Goal: Navigation & Orientation: Find specific page/section

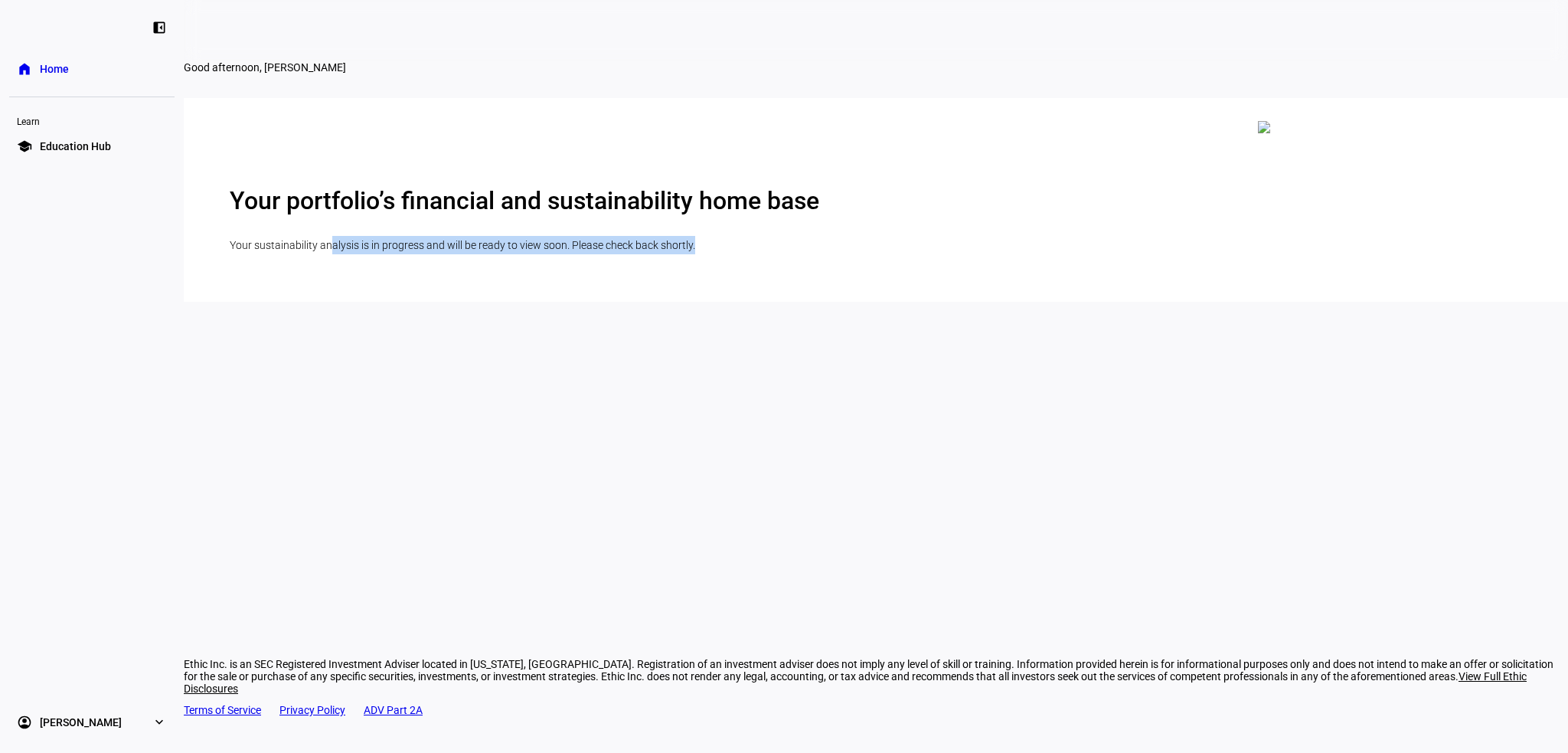
drag, startPoint x: 990, startPoint y: 331, endPoint x: 1107, endPoint y: 348, distance: 118.2
click at [1107, 254] on p "Your sustainability analysis is in progress and will be ready to view soon. Ple…" at bounding box center [875, 246] width 1292 height 19
click at [1070, 254] on p "Your sustainability analysis is in progress and will be ready to view soon. Ple…" at bounding box center [875, 246] width 1292 height 19
click at [154, 29] on eth-mat-symbol "left_panel_close" at bounding box center [159, 27] width 15 height 15
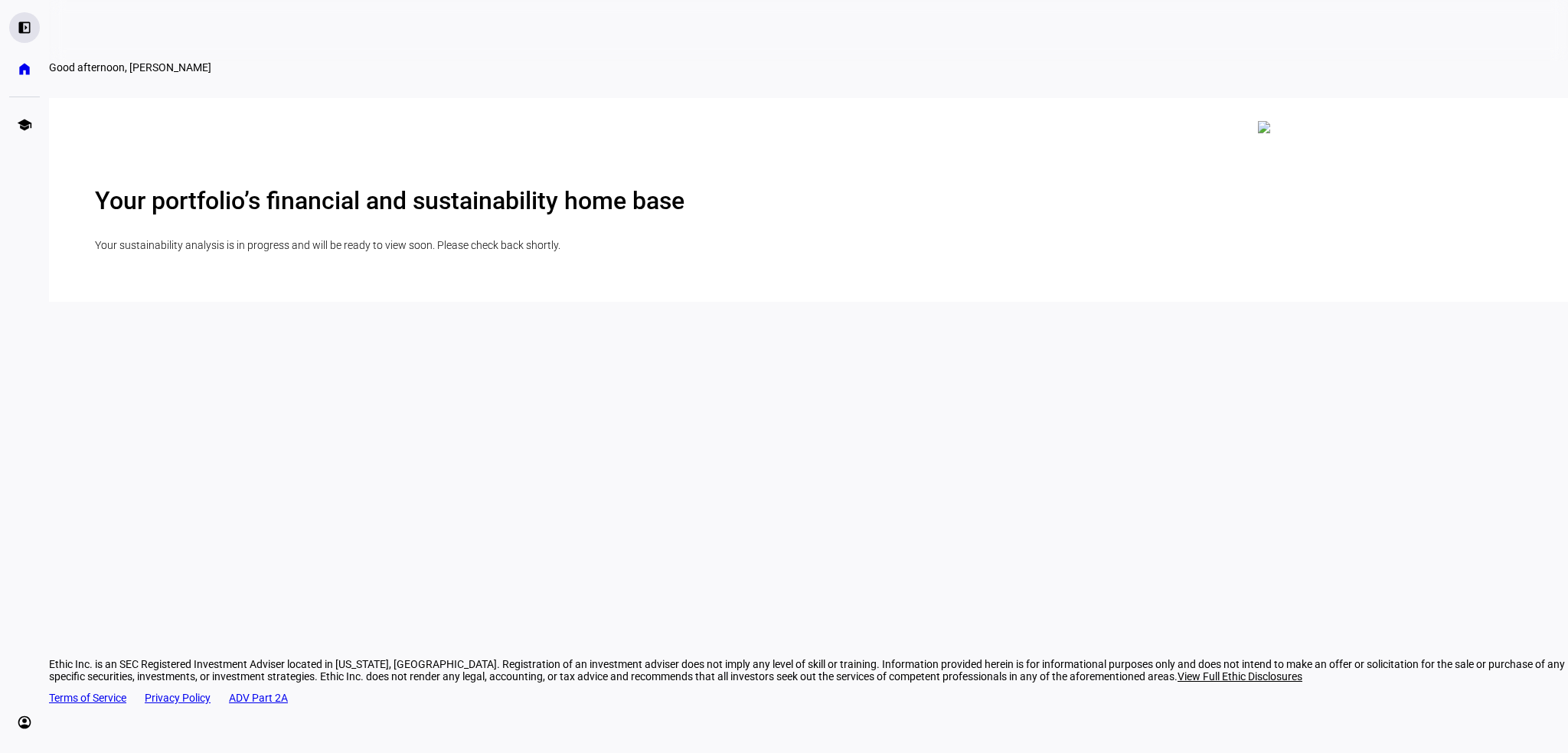
click at [34, 29] on div "left_panel_open" at bounding box center [24, 27] width 31 height 31
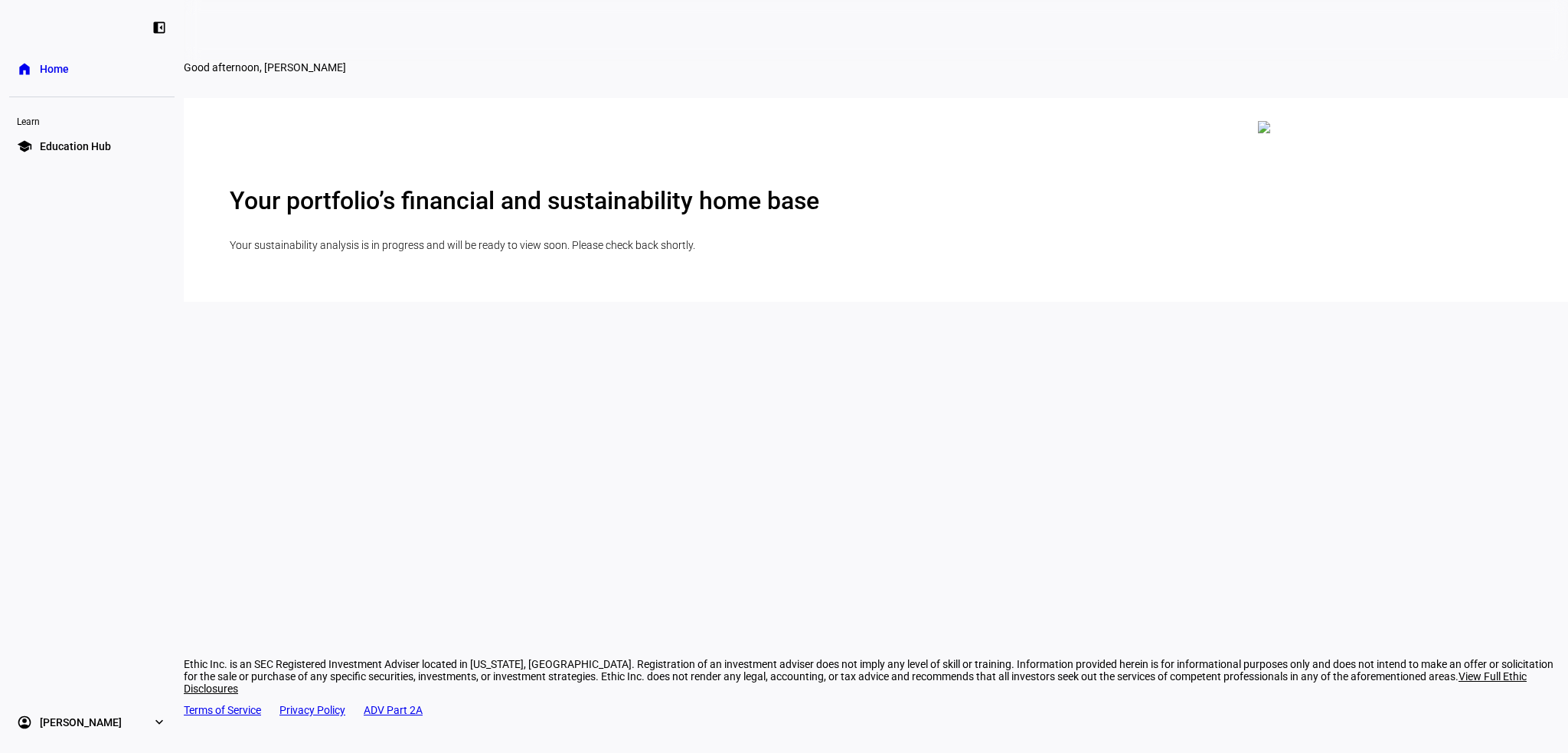
click at [63, 152] on span "Education Hub" at bounding box center [75, 146] width 72 height 15
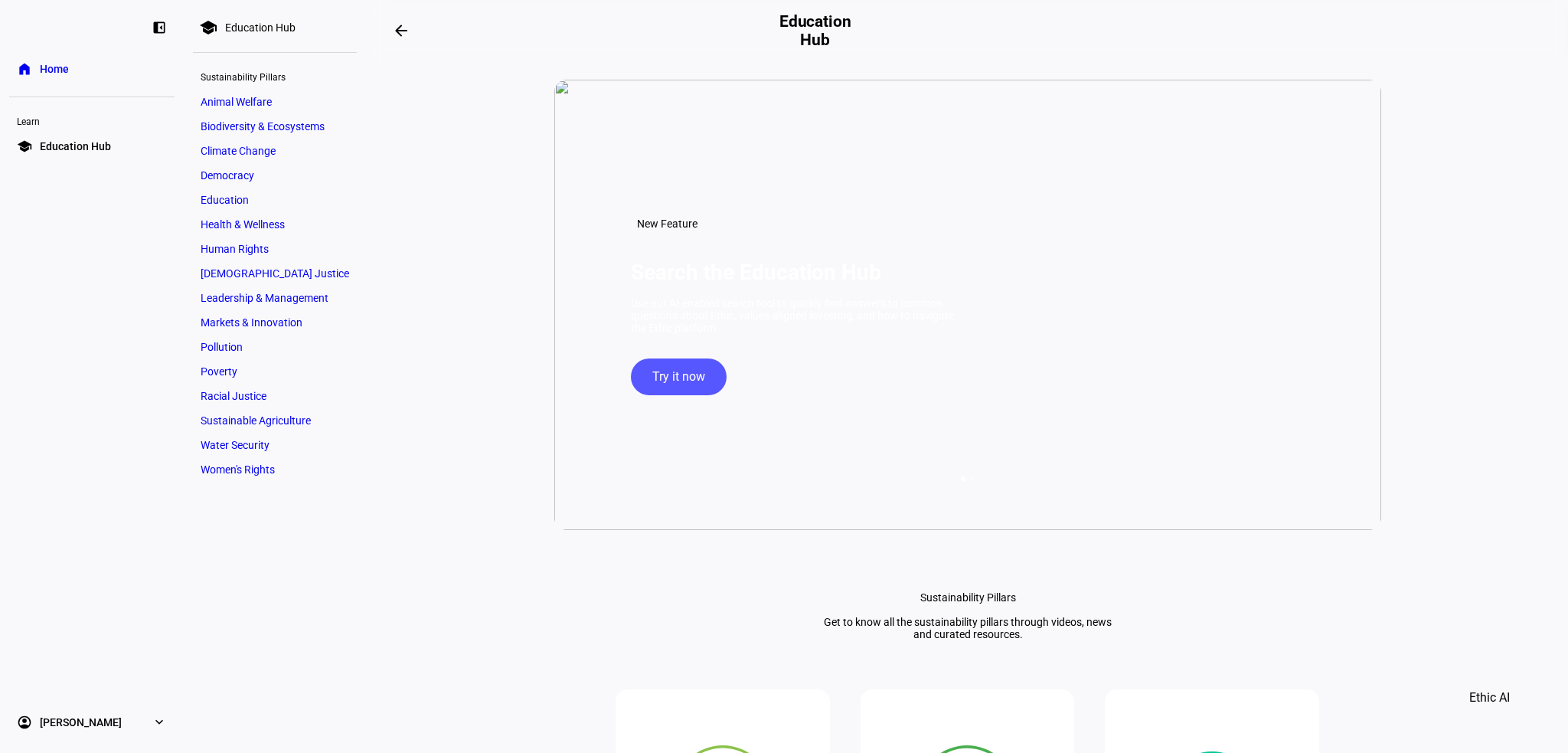
click at [69, 67] on link "home Home" at bounding box center [92, 69] width 166 height 31
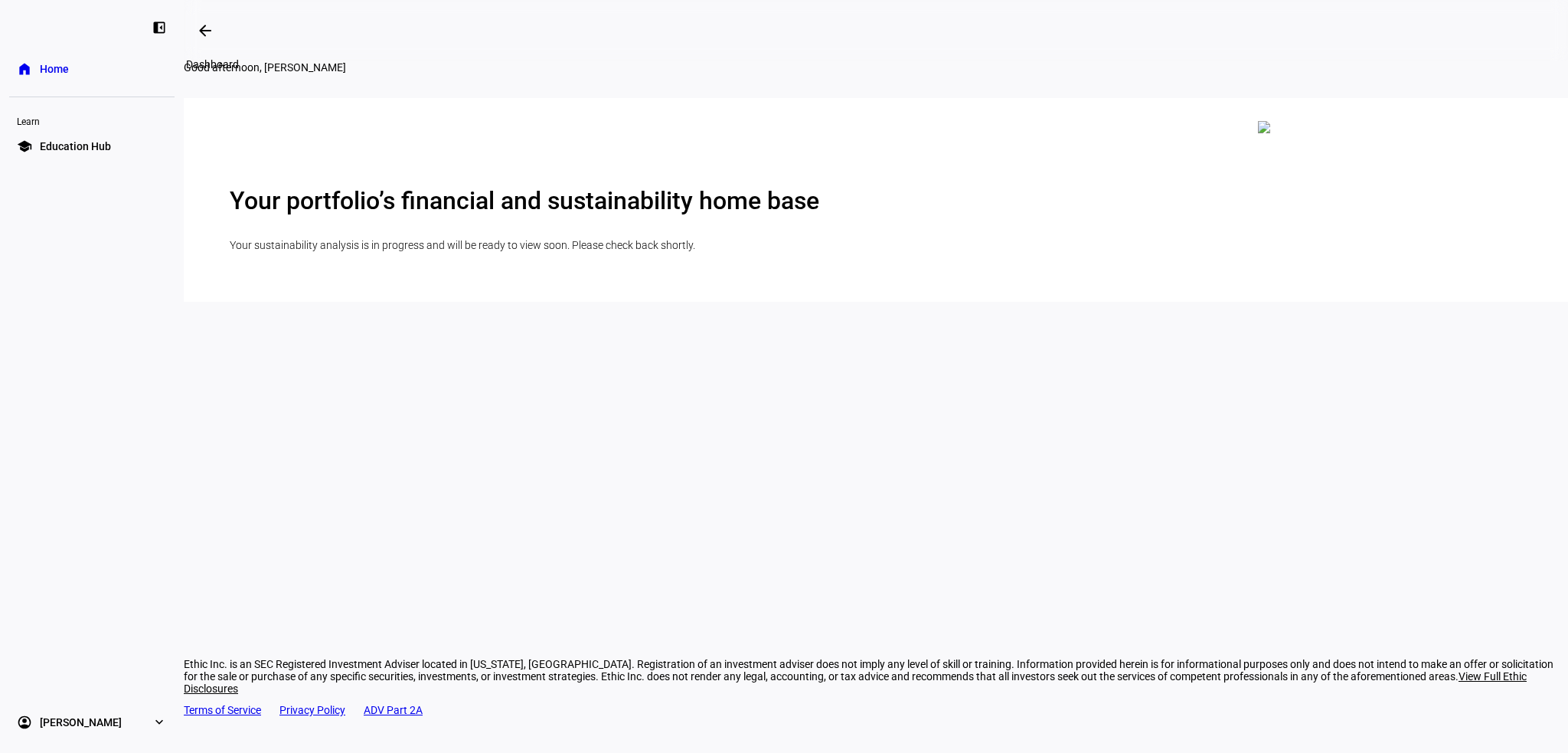
click at [217, 36] on span at bounding box center [205, 30] width 37 height 37
click at [98, 724] on span "[PERSON_NAME]" at bounding box center [80, 722] width 82 height 15
click at [55, 685] on span "Profile" at bounding box center [55, 682] width 31 height 15
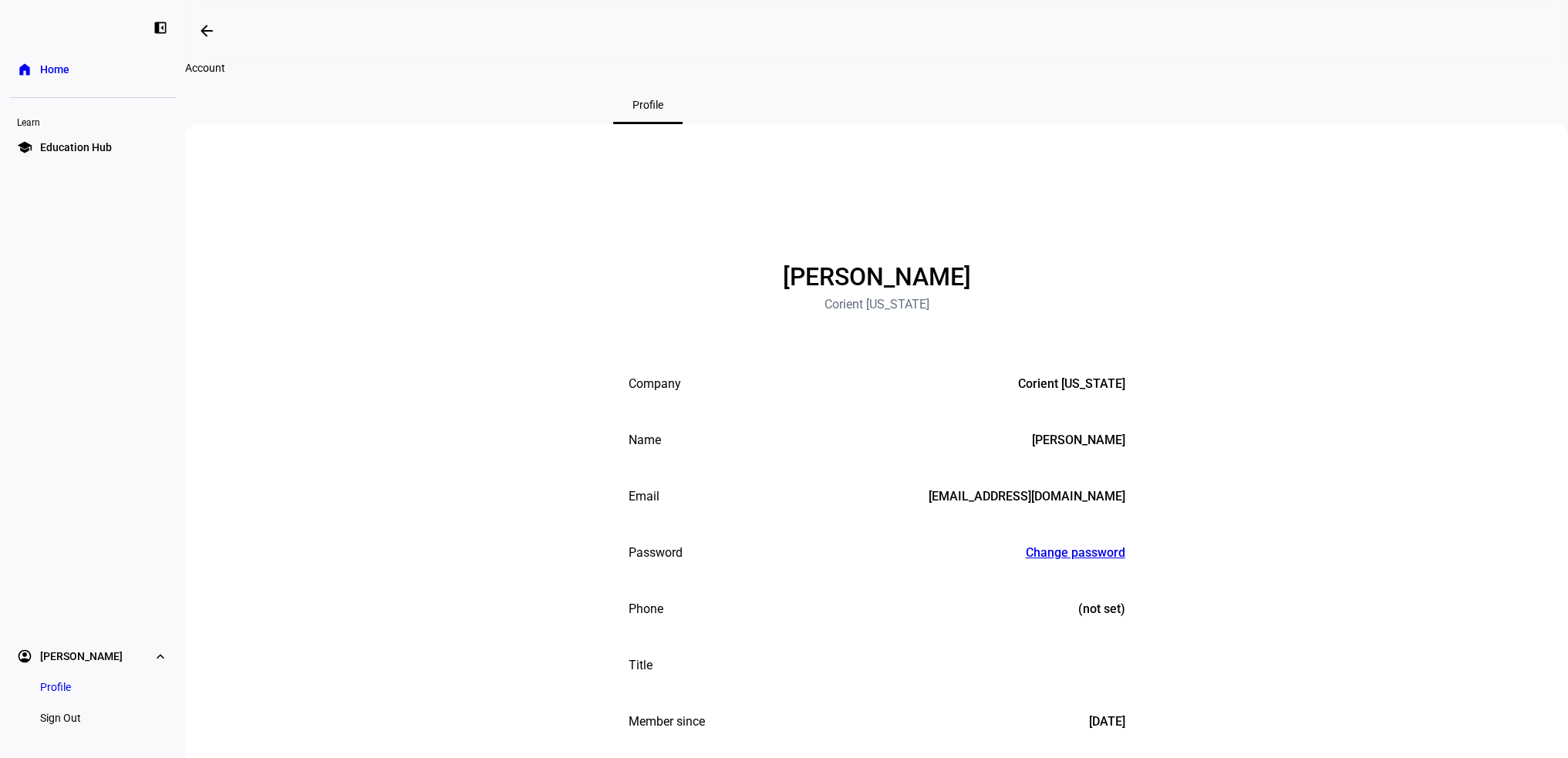
click at [37, 75] on link "home Home" at bounding box center [93, 69] width 167 height 31
